Goal: Task Accomplishment & Management: Complete application form

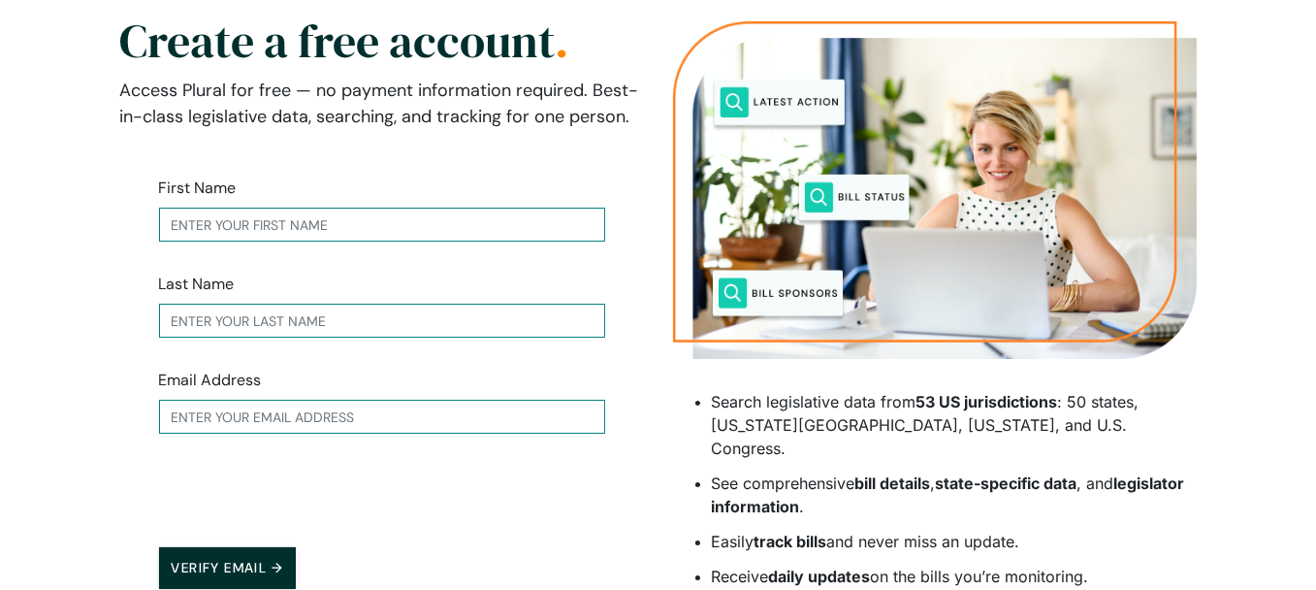
scroll to position [135, 0]
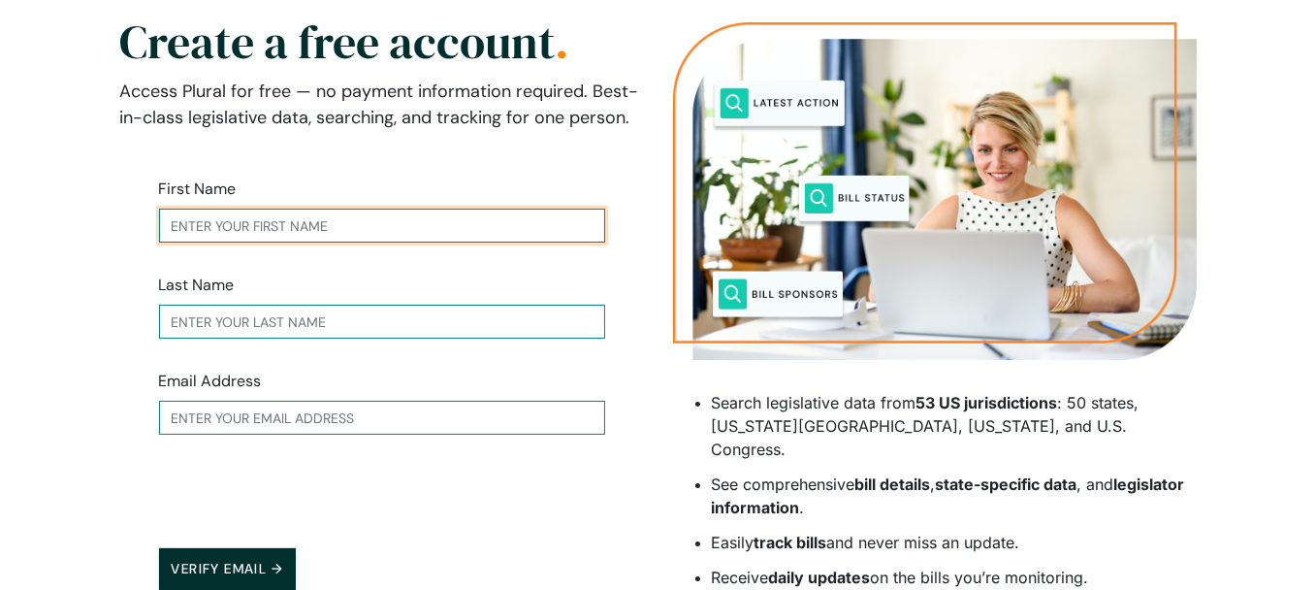
click at [218, 212] on input "text" at bounding box center [382, 226] width 446 height 34
type input "[PERSON_NAME]"
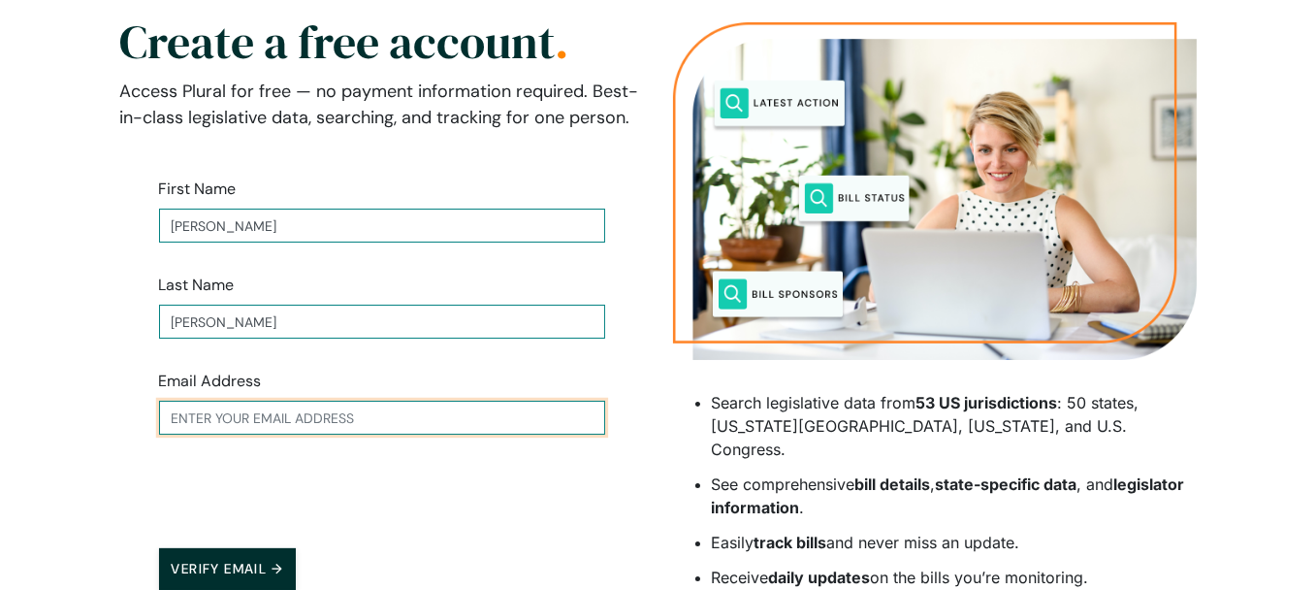
click at [201, 422] on input "text" at bounding box center [382, 418] width 446 height 34
type input "[EMAIL_ADDRESS][DOMAIN_NAME]"
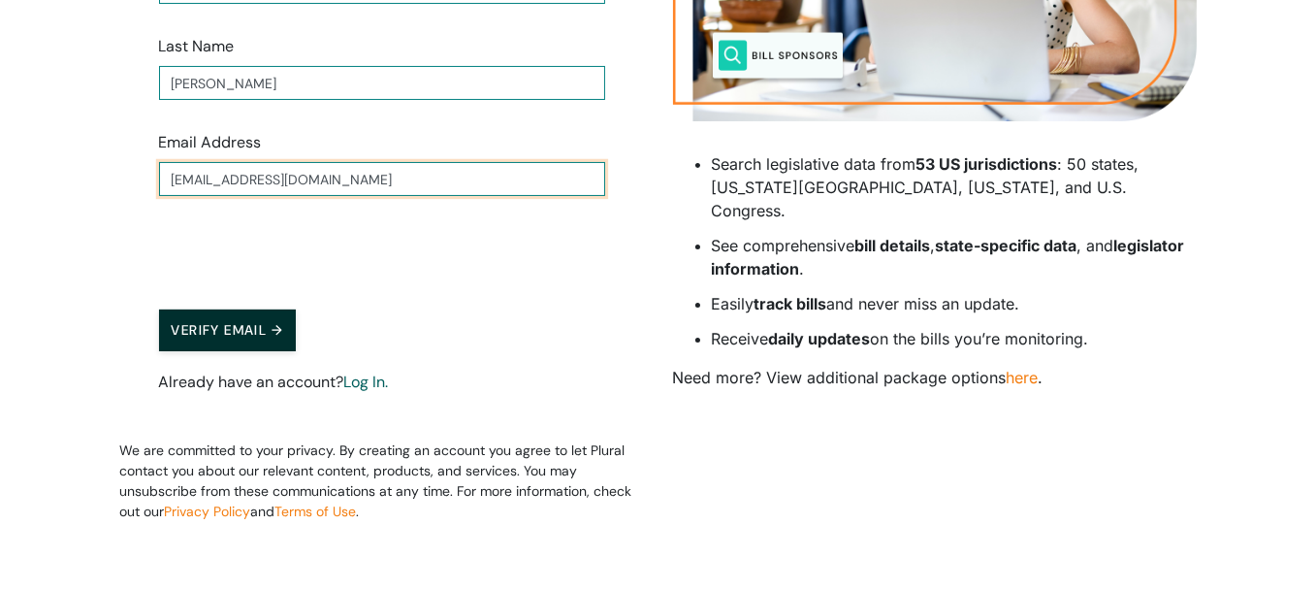
scroll to position [388, 0]
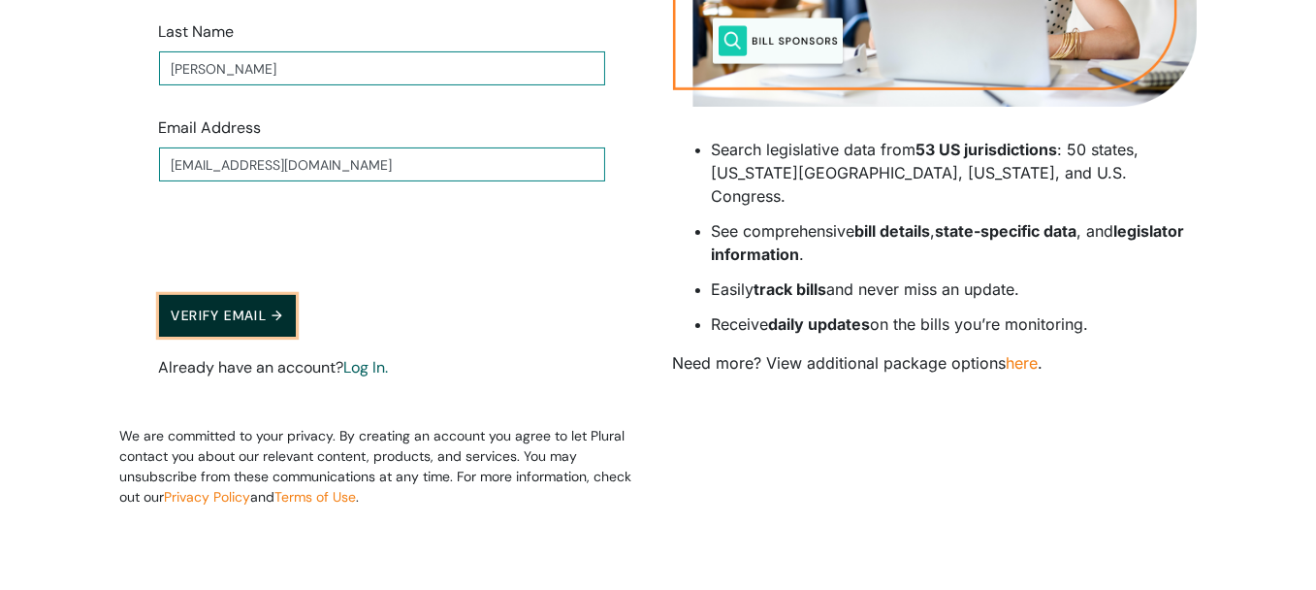
click at [245, 314] on button "Verify Email →" at bounding box center [228, 316] width 138 height 42
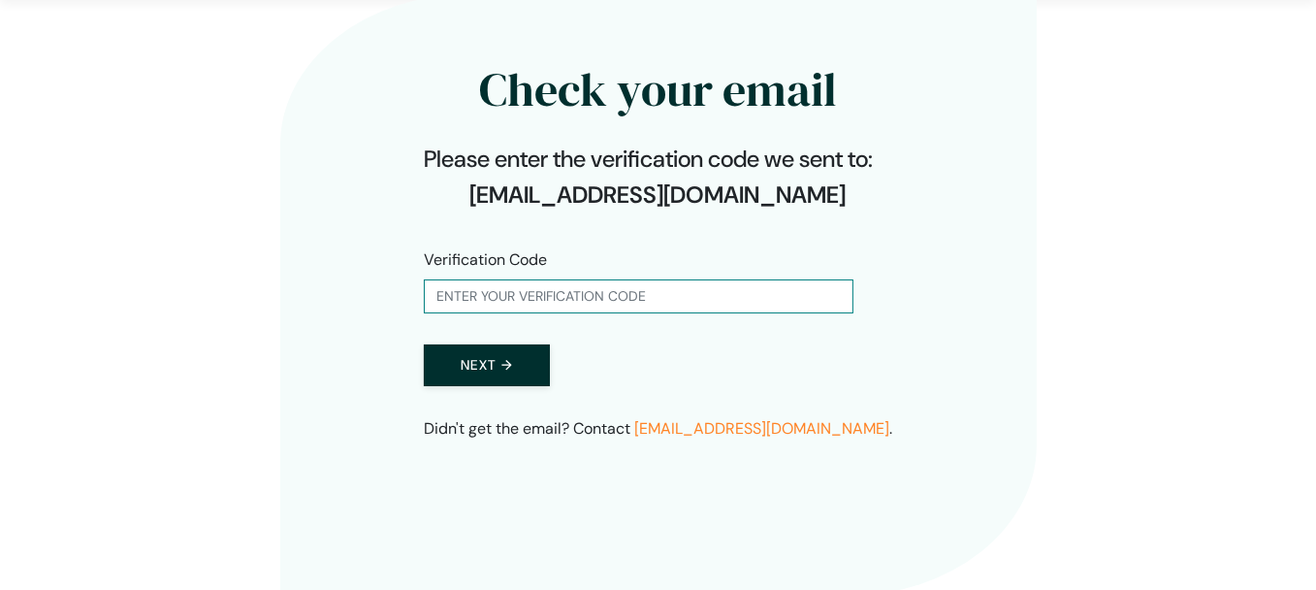
scroll to position [62, 0]
click at [462, 297] on input "text" at bounding box center [639, 296] width 430 height 34
type input "988499"
click at [490, 367] on button "Next →" at bounding box center [487, 365] width 126 height 42
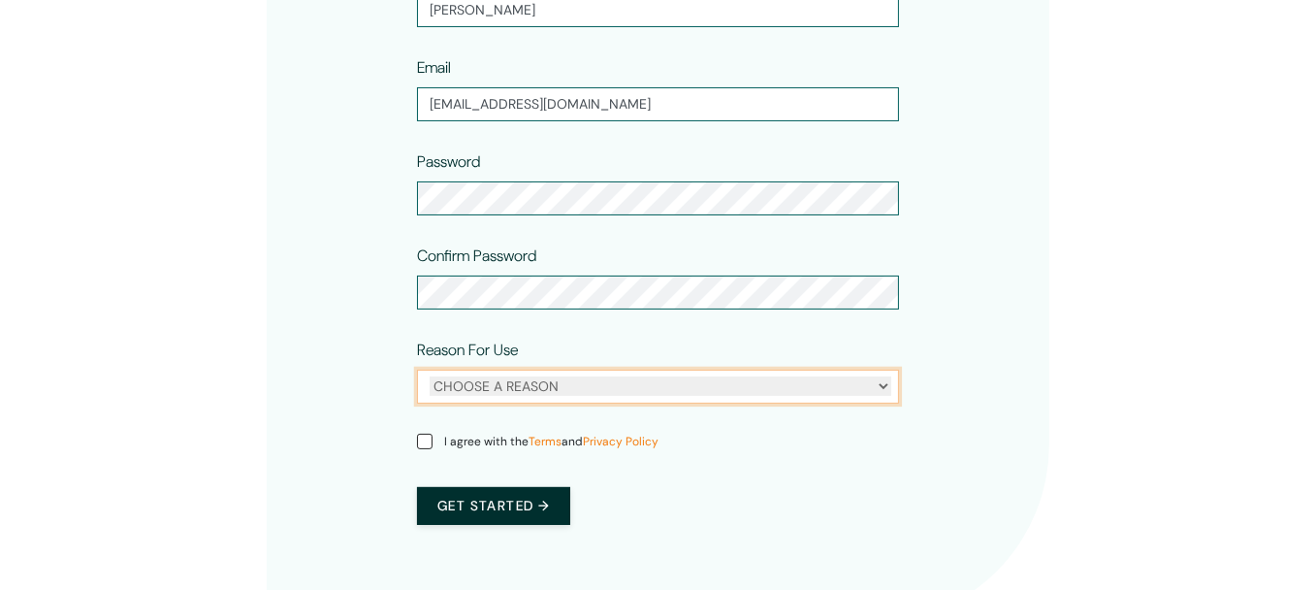
scroll to position [463, 0]
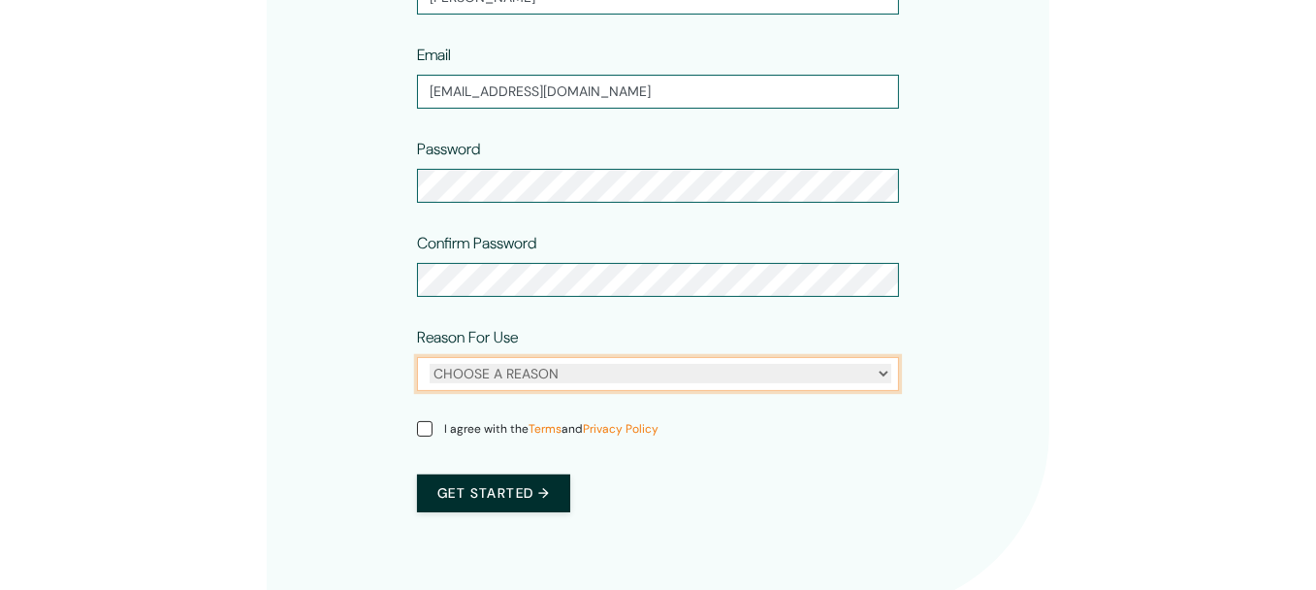
click at [491, 379] on select "CHOOSE A REASON Personal Professional" at bounding box center [661, 373] width 462 height 19
click at [430, 364] on select "CHOOSE A REASON Personal Professional" at bounding box center [661, 373] width 462 height 19
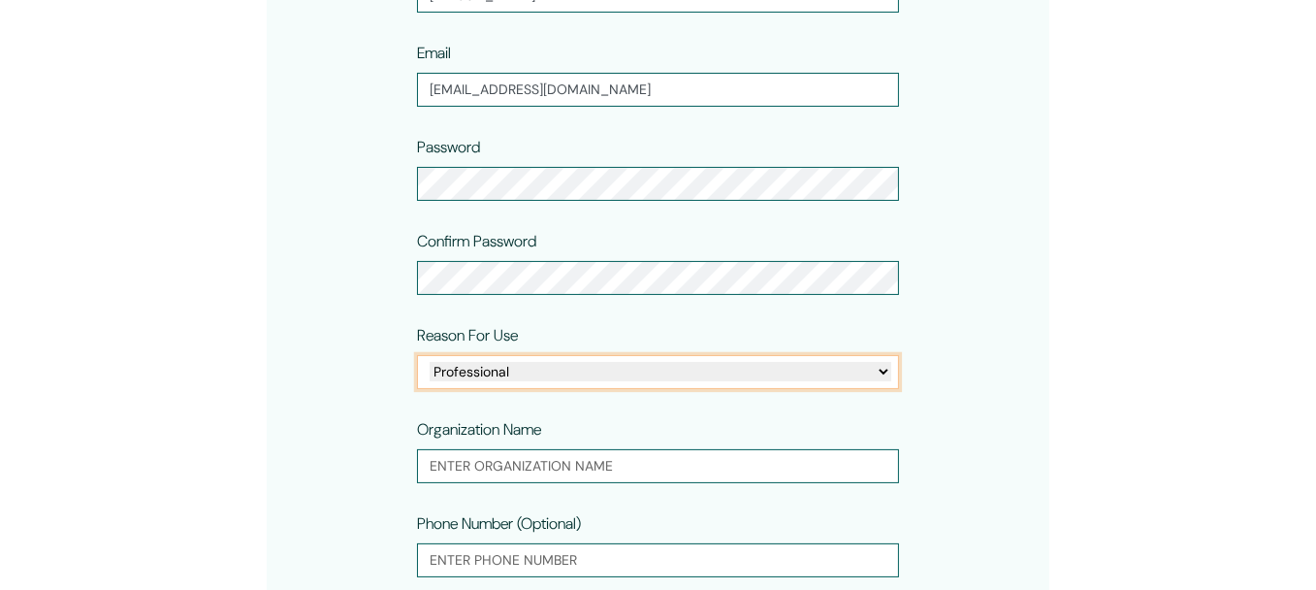
scroll to position [438, 0]
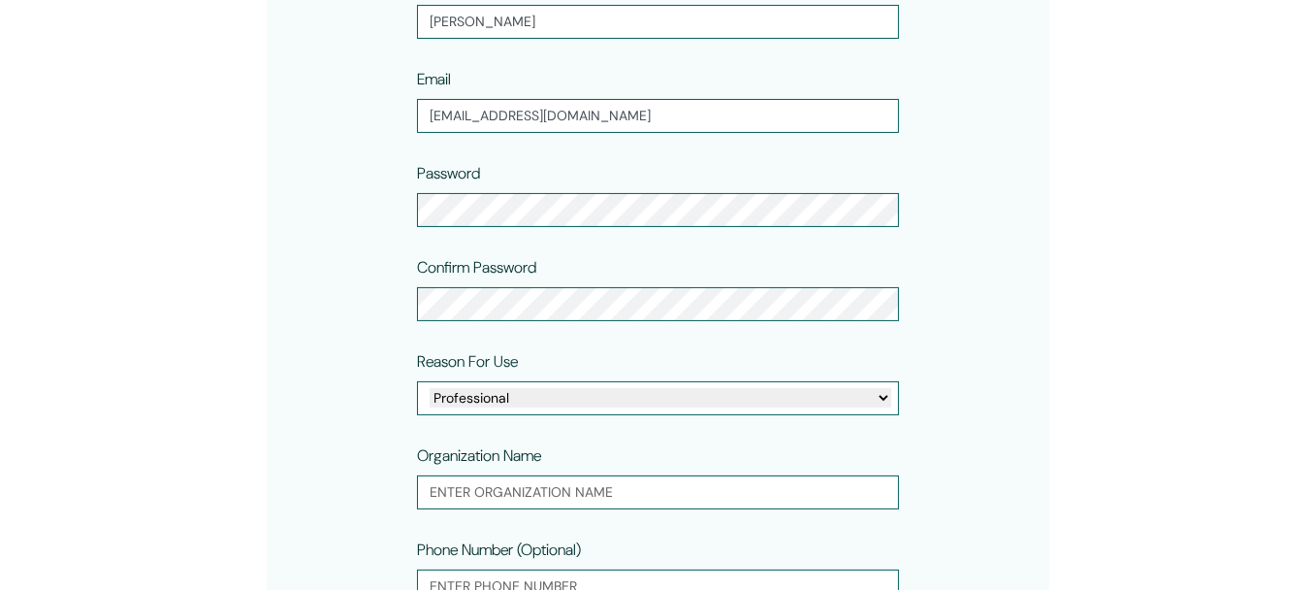
click at [524, 385] on div "CHOOSE A REASON Personal Professional" at bounding box center [658, 398] width 482 height 34
click at [492, 385] on div "CHOOSE A REASON Personal Professional" at bounding box center [658, 398] width 482 height 34
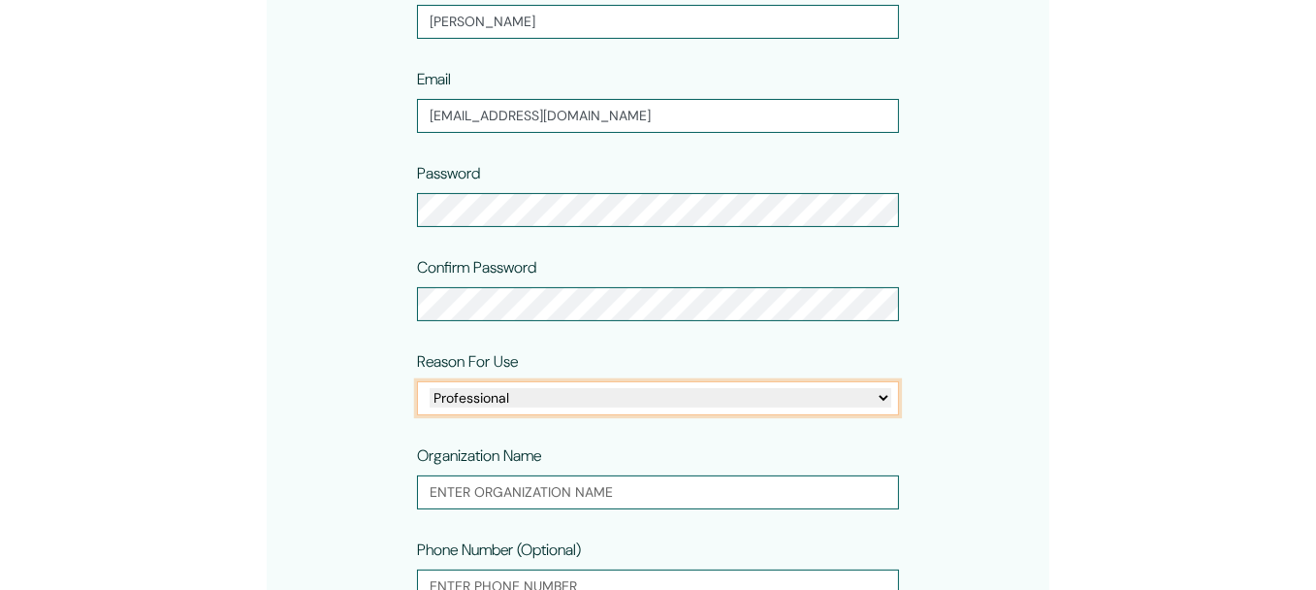
click at [489, 395] on select "CHOOSE A REASON Personal Professional" at bounding box center [661, 397] width 462 height 19
select select "personal"
click at [430, 388] on select "CHOOSE A REASON Personal Professional" at bounding box center [661, 397] width 462 height 19
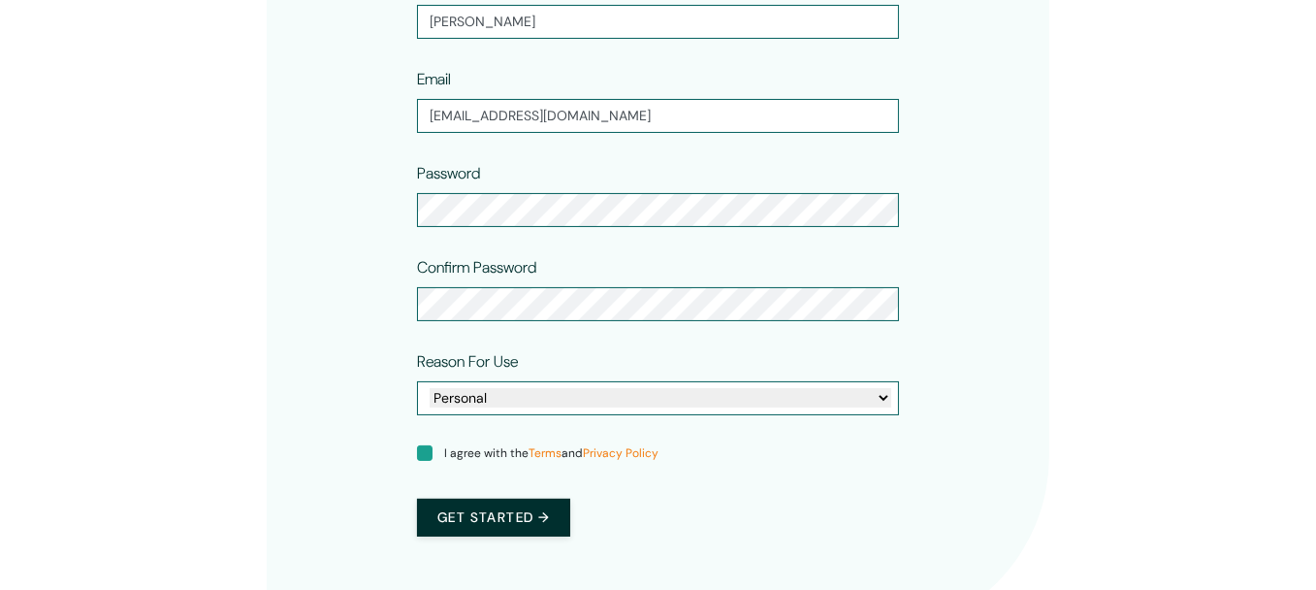
click at [420, 452] on input "I agree with the Terms and Privacy Policy" at bounding box center [425, 453] width 16 height 16
checkbox input "true"
click at [505, 516] on button "Get started →" at bounding box center [493, 518] width 153 height 38
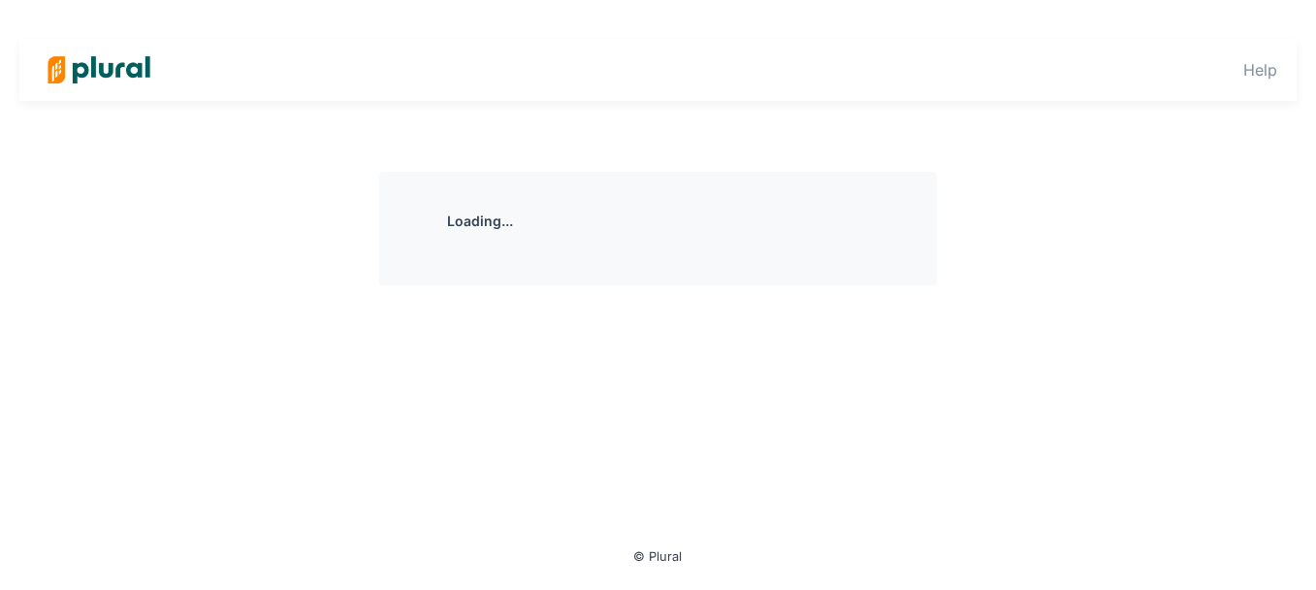
scroll to position [0, 0]
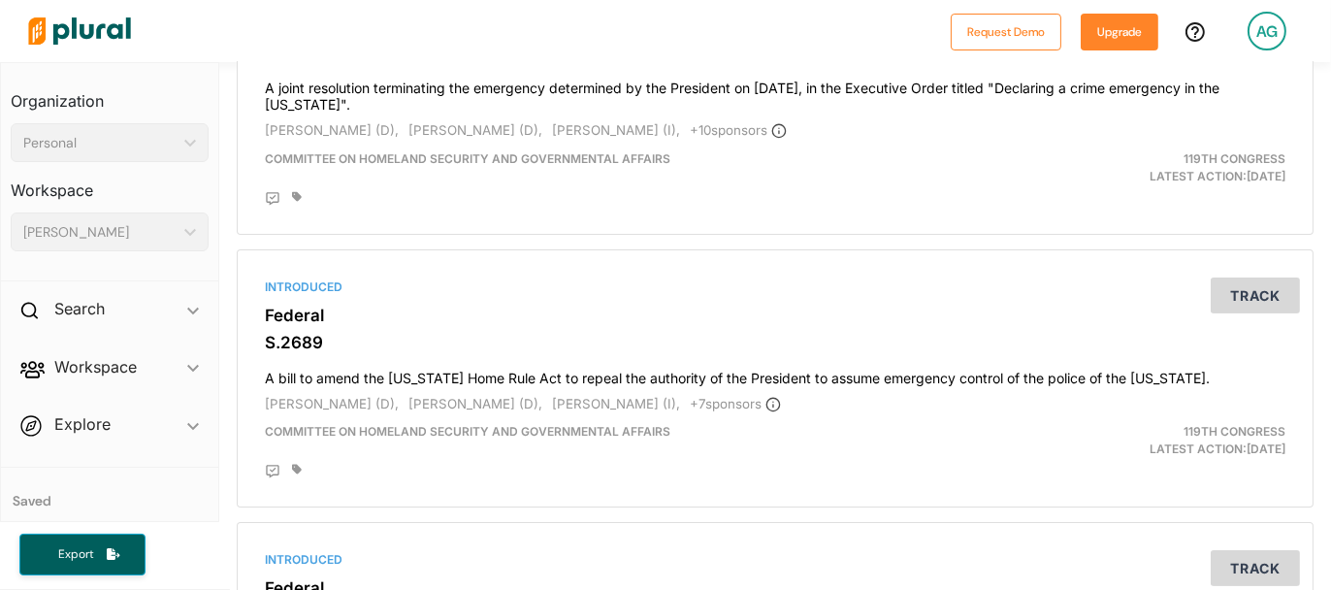
scroll to position [521, 0]
